Goal: Find specific fact: Find specific fact

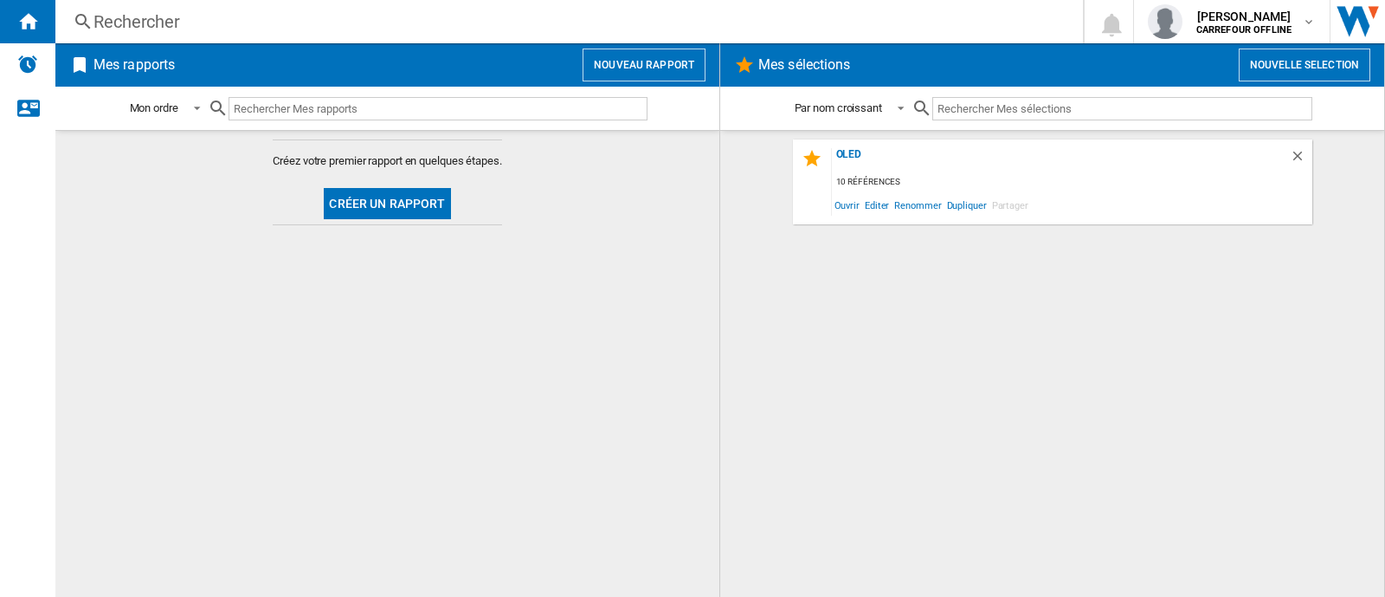
click at [266, 27] on div "Rechercher" at bounding box center [566, 22] width 945 height 24
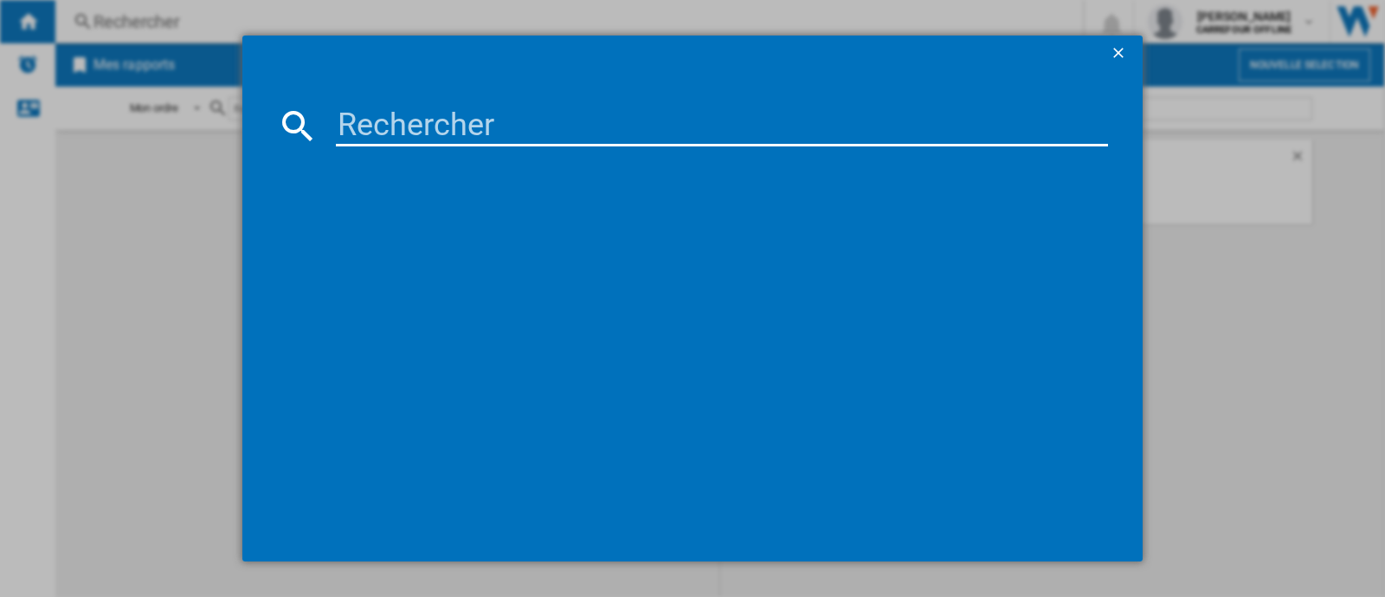
click at [349, 104] on md-dialog-content at bounding box center [692, 315] width 901 height 490
click at [365, 132] on input at bounding box center [722, 126] width 772 height 42
paste input "8720689018821"
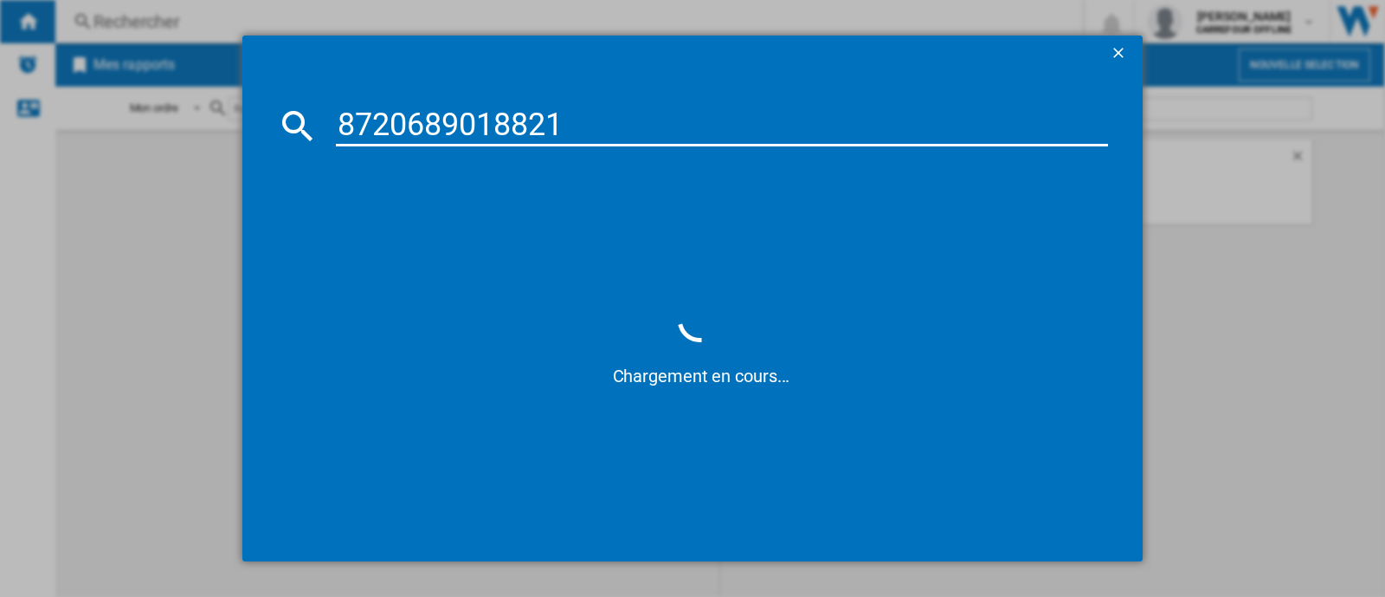
type input "872068901882"
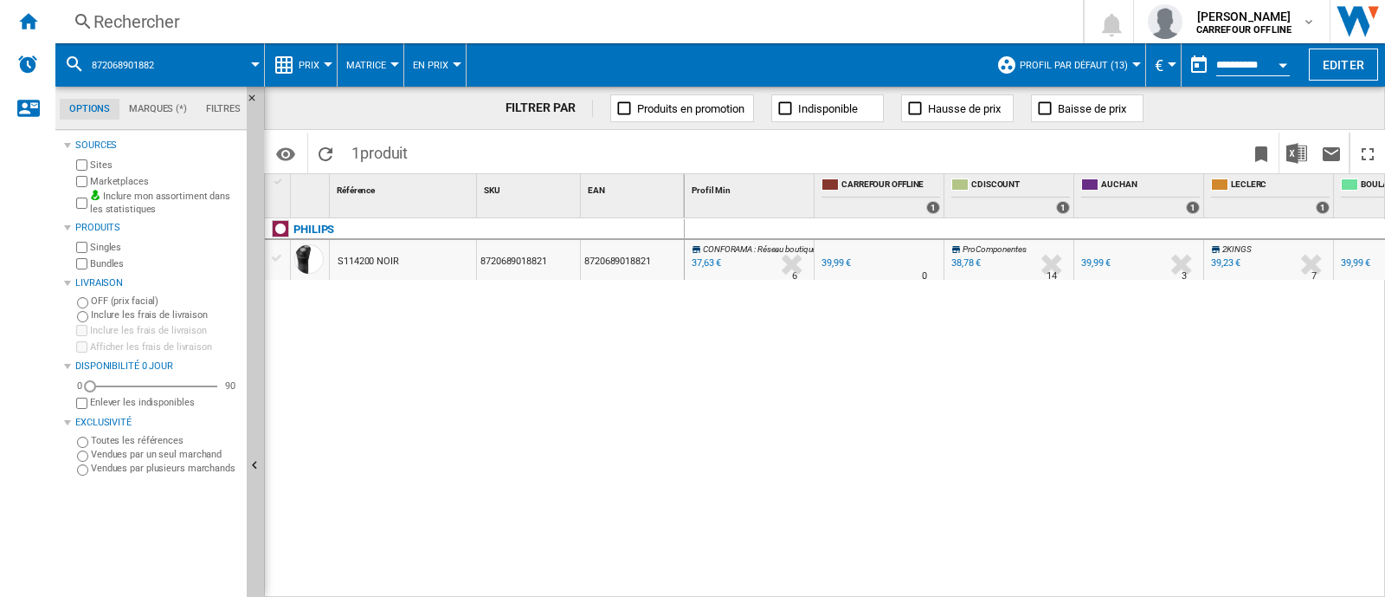
click at [393, 263] on div "S114200 NOIR" at bounding box center [368, 262] width 61 height 40
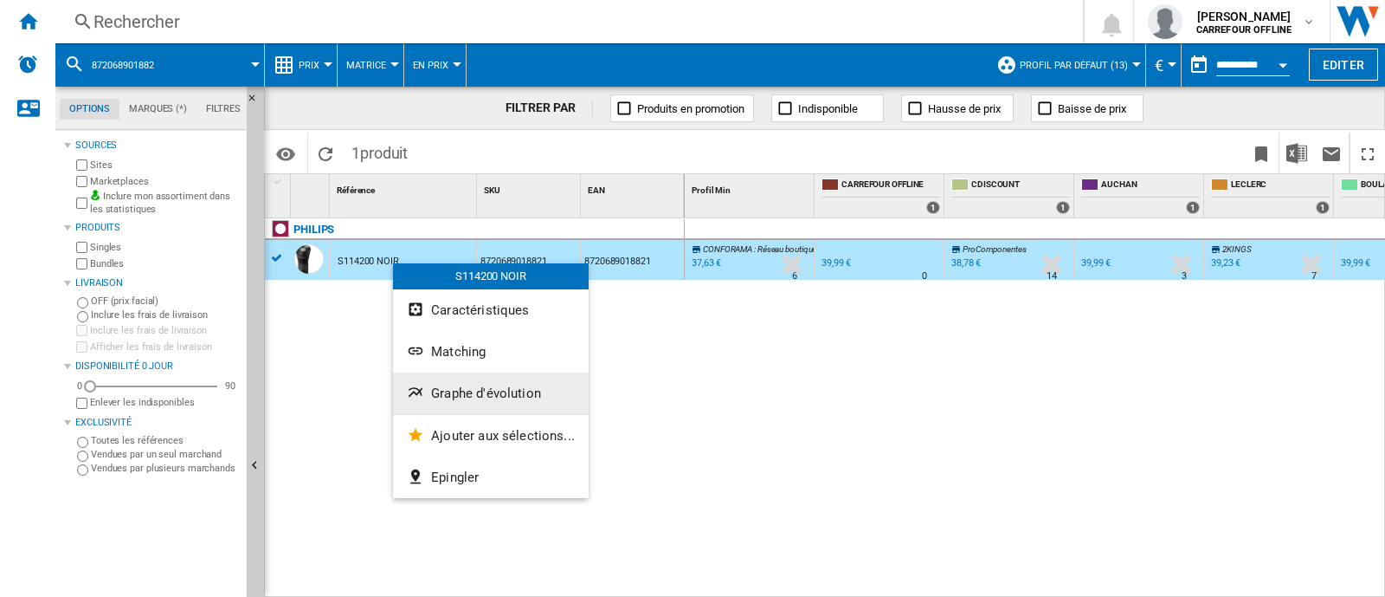
click at [458, 401] on button "Graphe d'évolution" at bounding box center [491, 393] width 196 height 42
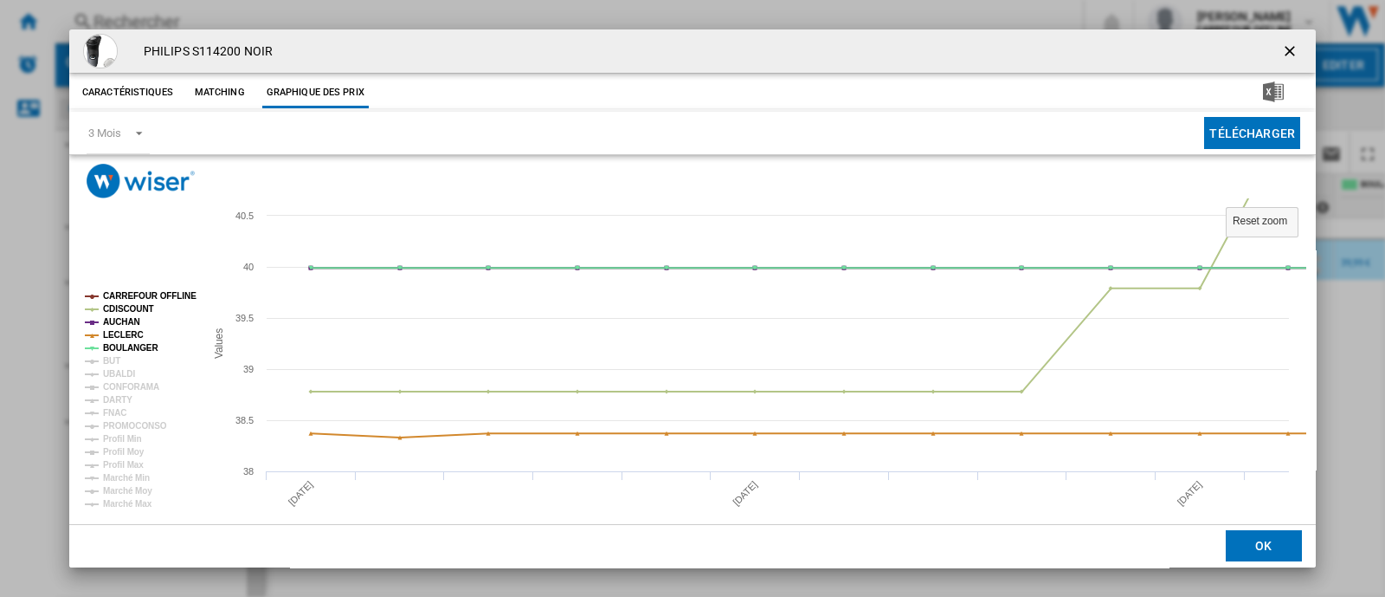
click at [131, 361] on rect "Product popup" at bounding box center [137, 400] width 119 height 230
click at [96, 361] on icon "Product popup" at bounding box center [92, 361] width 14 height 0
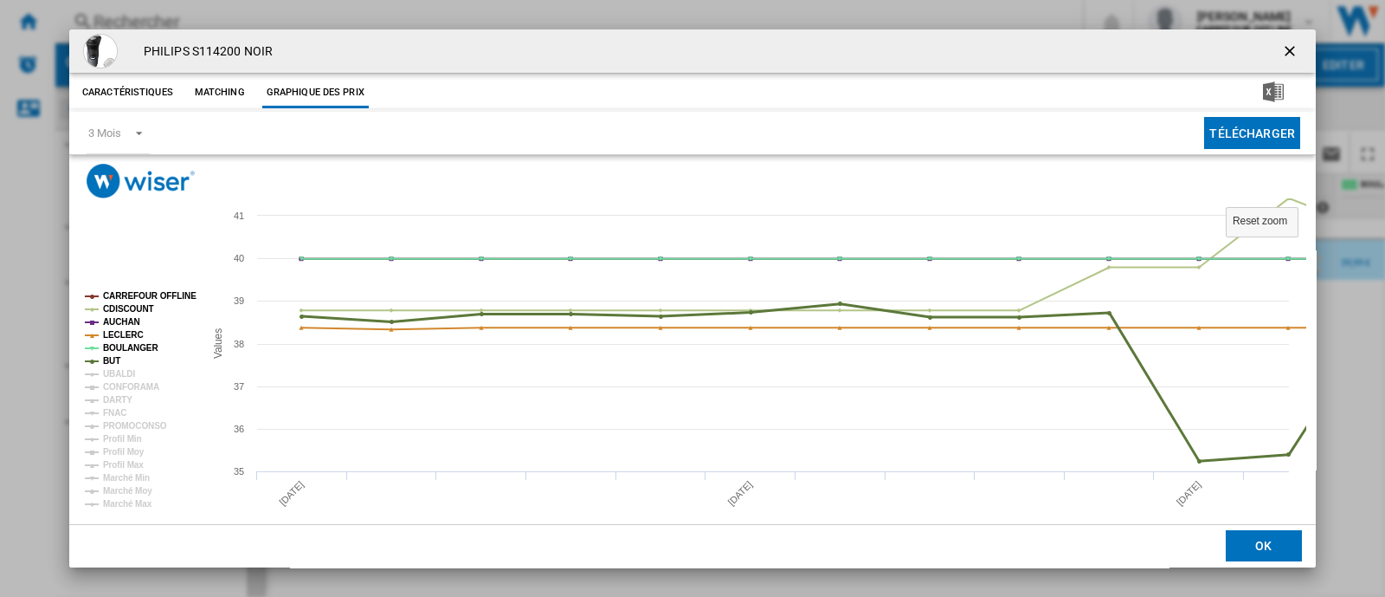
click at [113, 361] on tspan "BUT" at bounding box center [111, 361] width 17 height 10
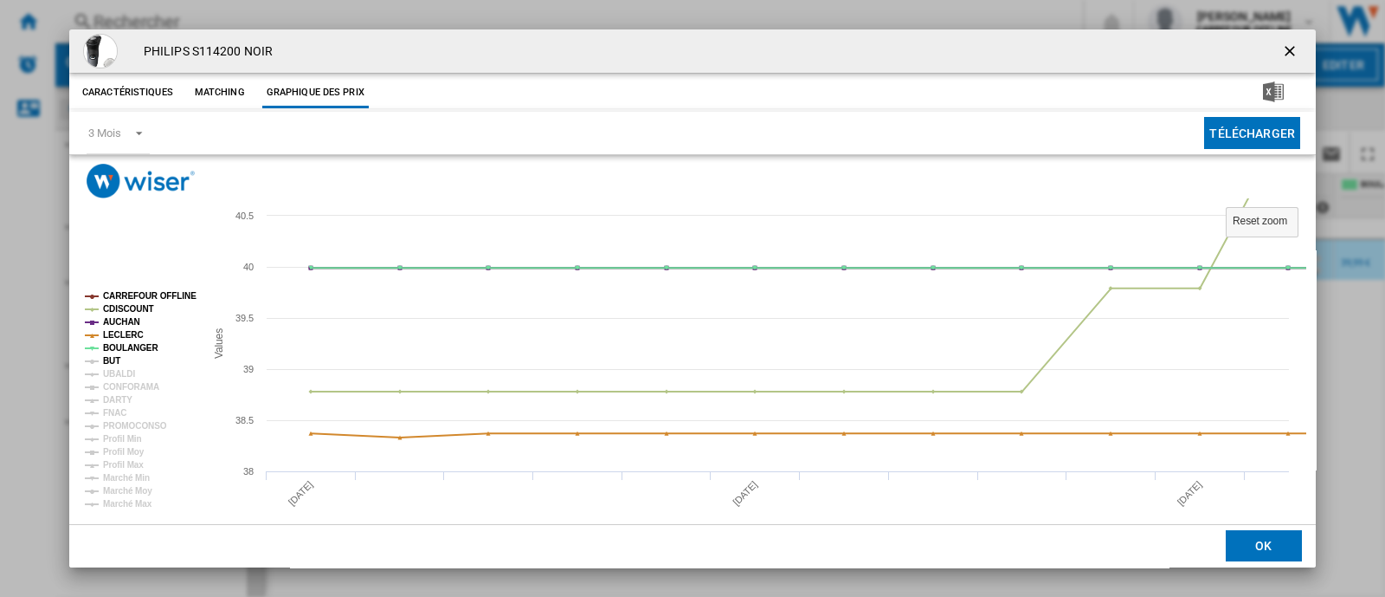
click at [113, 360] on tspan "BUT" at bounding box center [111, 361] width 17 height 10
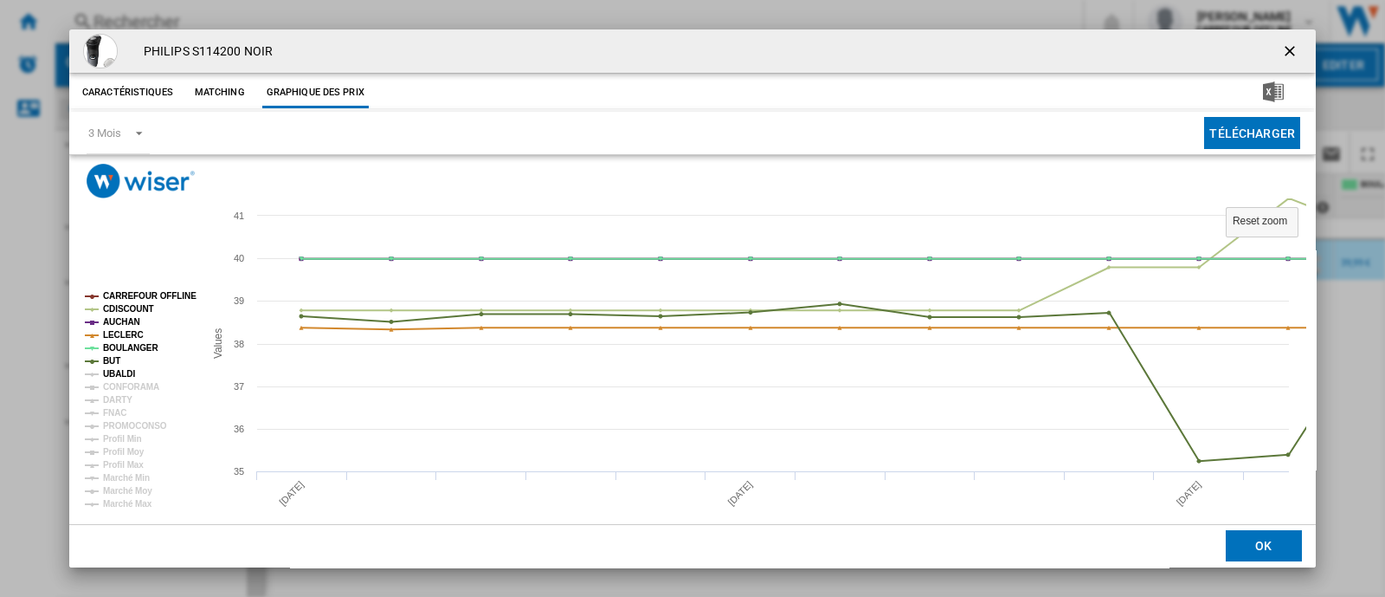
click at [117, 374] on tspan "UBALDI" at bounding box center [119, 374] width 32 height 10
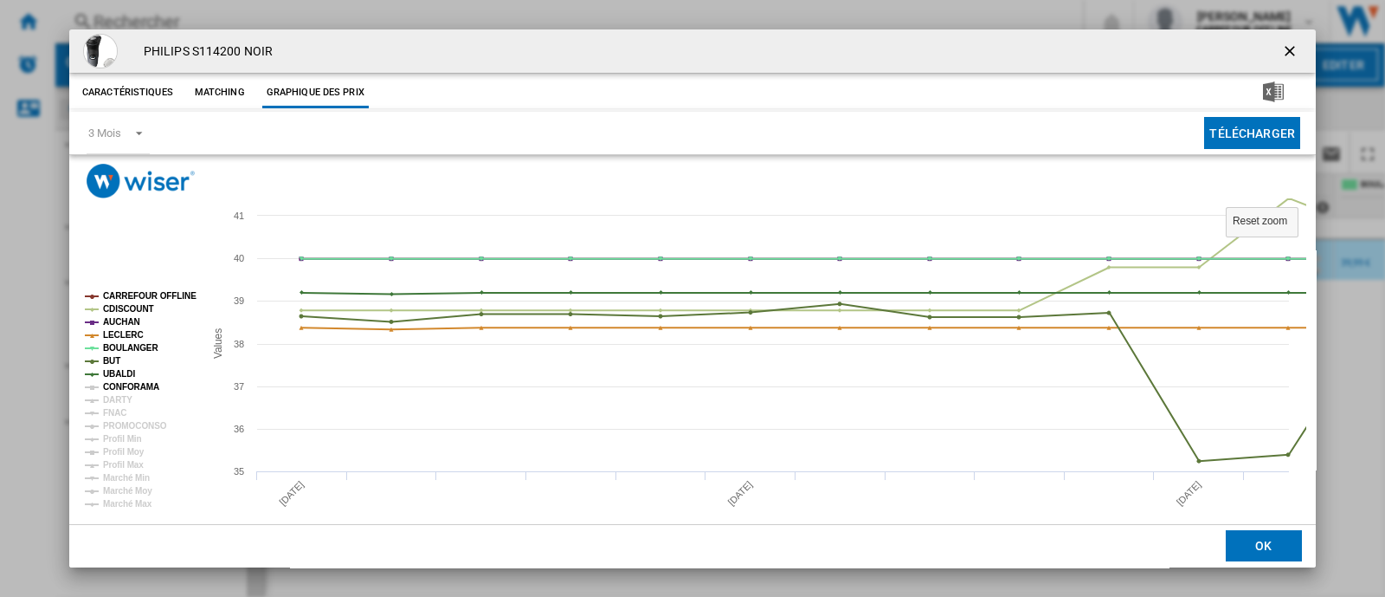
click at [122, 386] on tspan "CONFORAMA" at bounding box center [131, 387] width 56 height 10
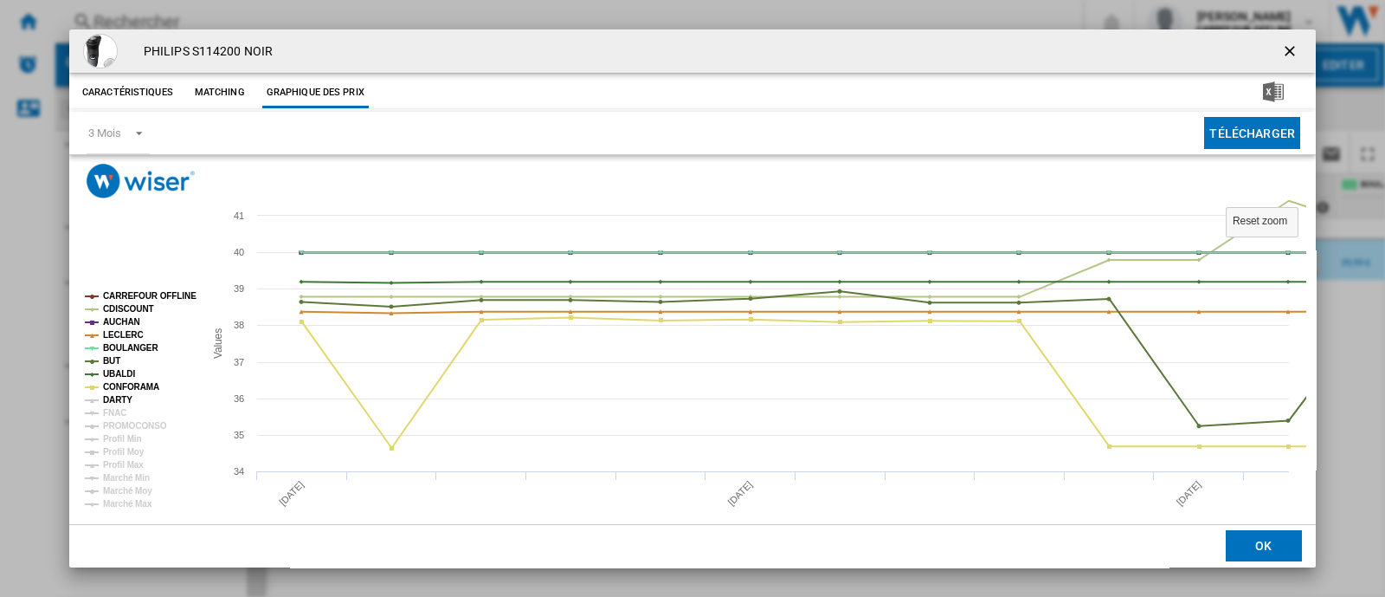
click at [118, 404] on tspan "DARTY" at bounding box center [117, 400] width 29 height 10
click at [118, 408] on tspan "FNAC" at bounding box center [114, 413] width 23 height 10
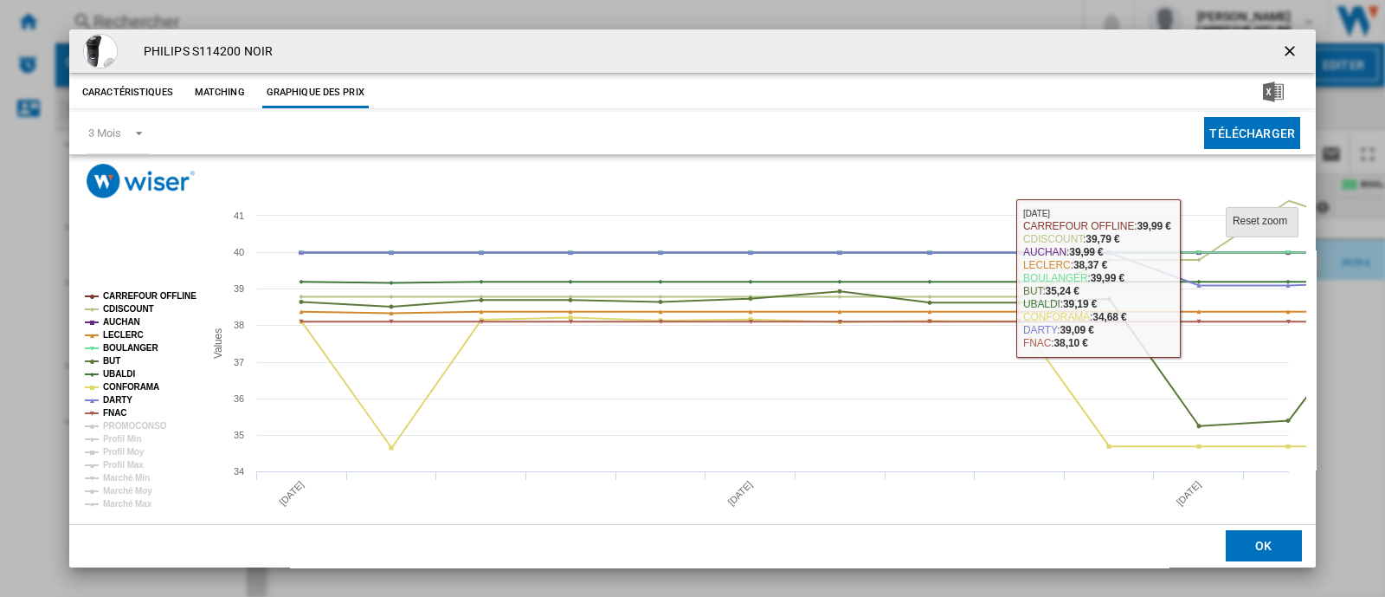
click at [1269, 222] on tspan "Reset zoom" at bounding box center [1260, 221] width 55 height 12
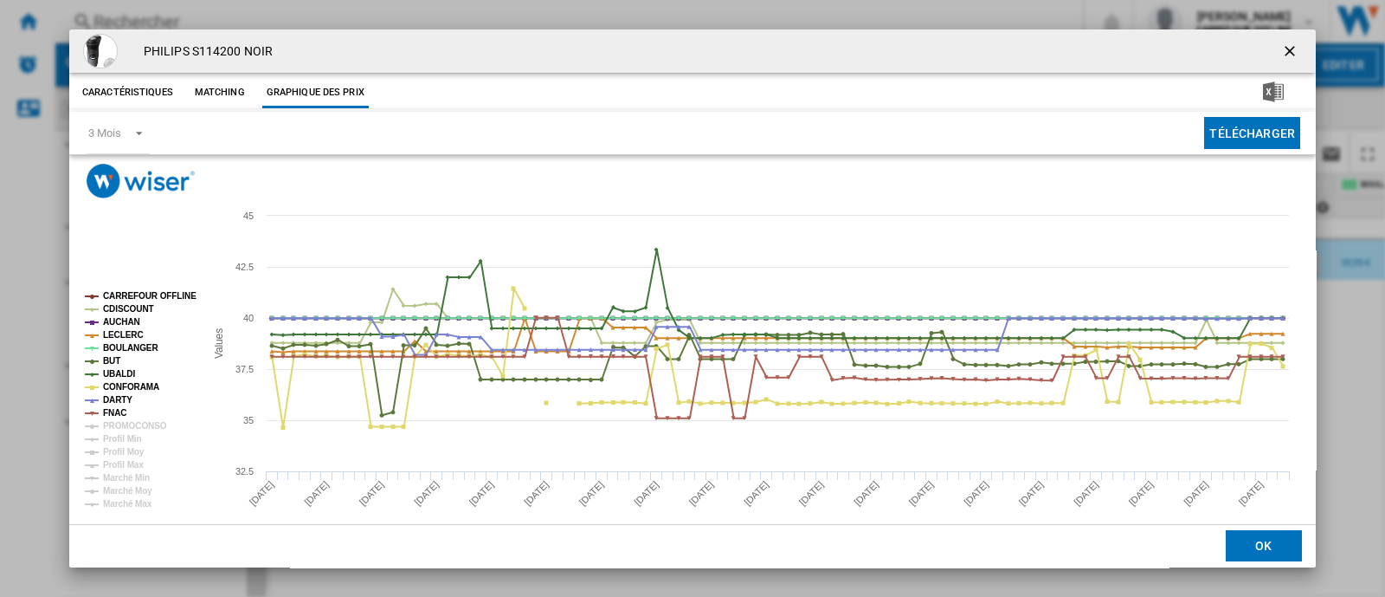
click at [1282, 50] on ng-md-icon "getI18NText('BUTTONS.CLOSE_DIALOG')" at bounding box center [1292, 52] width 21 height 21
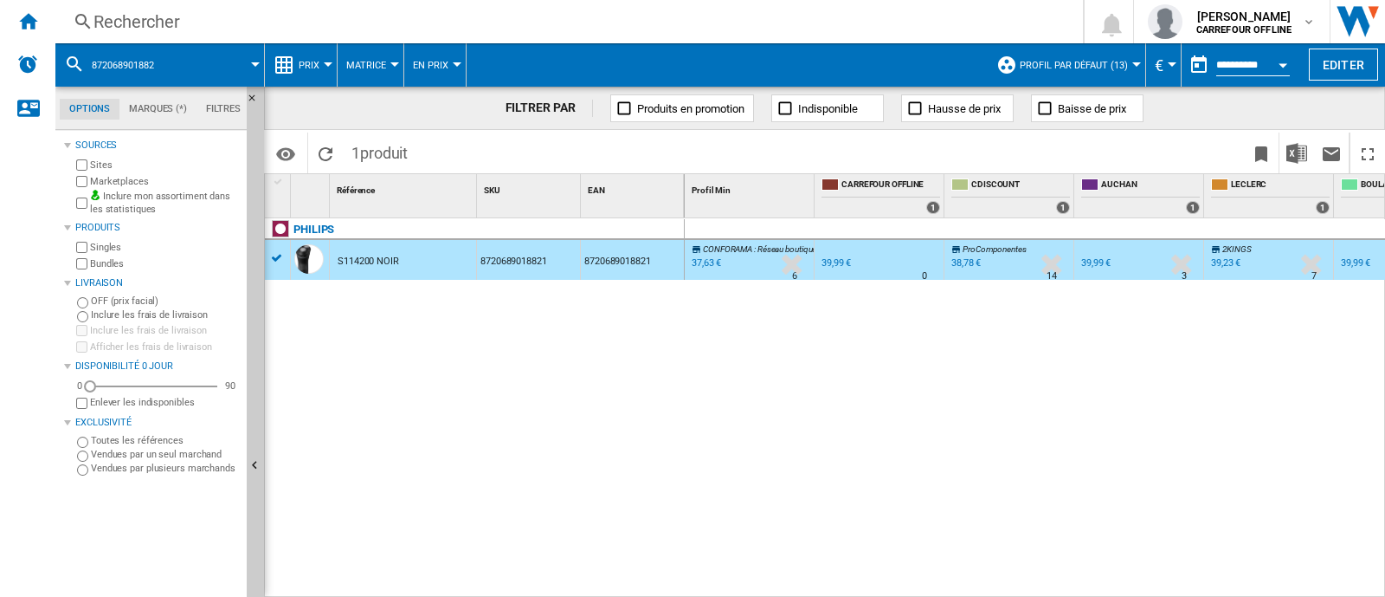
click at [289, 15] on div "Rechercher" at bounding box center [566, 22] width 945 height 24
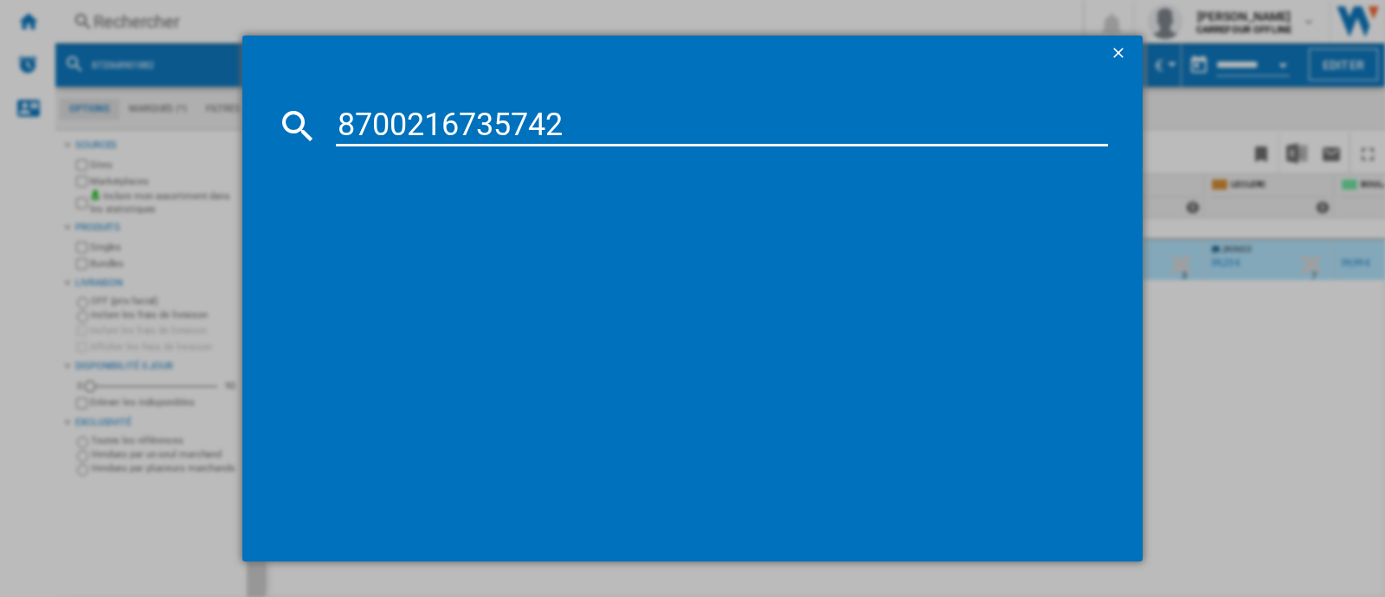
type input "8700216735742"
